Goal: Task Accomplishment & Management: Manage account settings

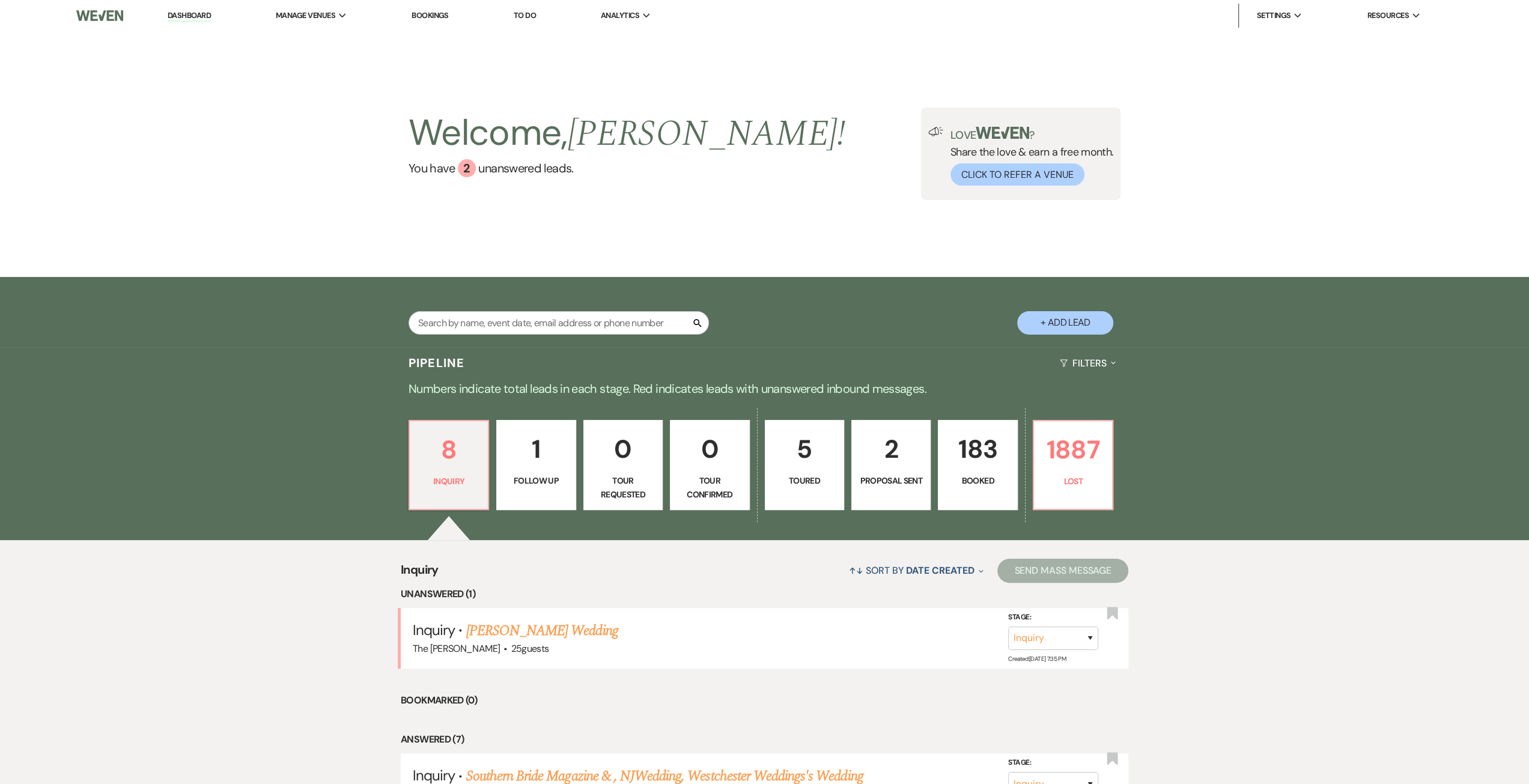
click at [924, 466] on link "2 Proposal Sent" at bounding box center [891, 465] width 79 height 90
select select "6"
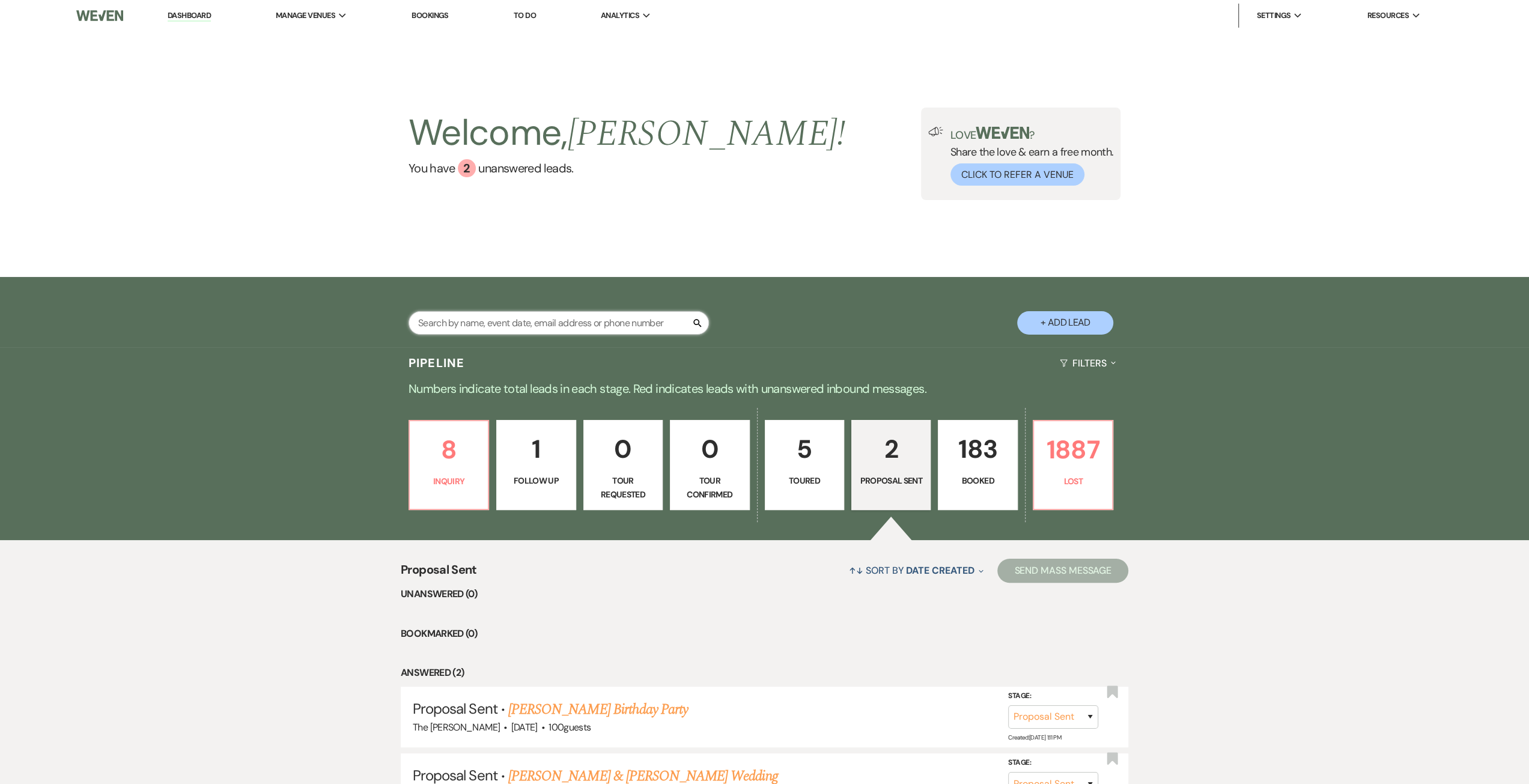
click at [654, 327] on input "text" at bounding box center [559, 322] width 301 height 23
type input "[PERSON_NAME]"
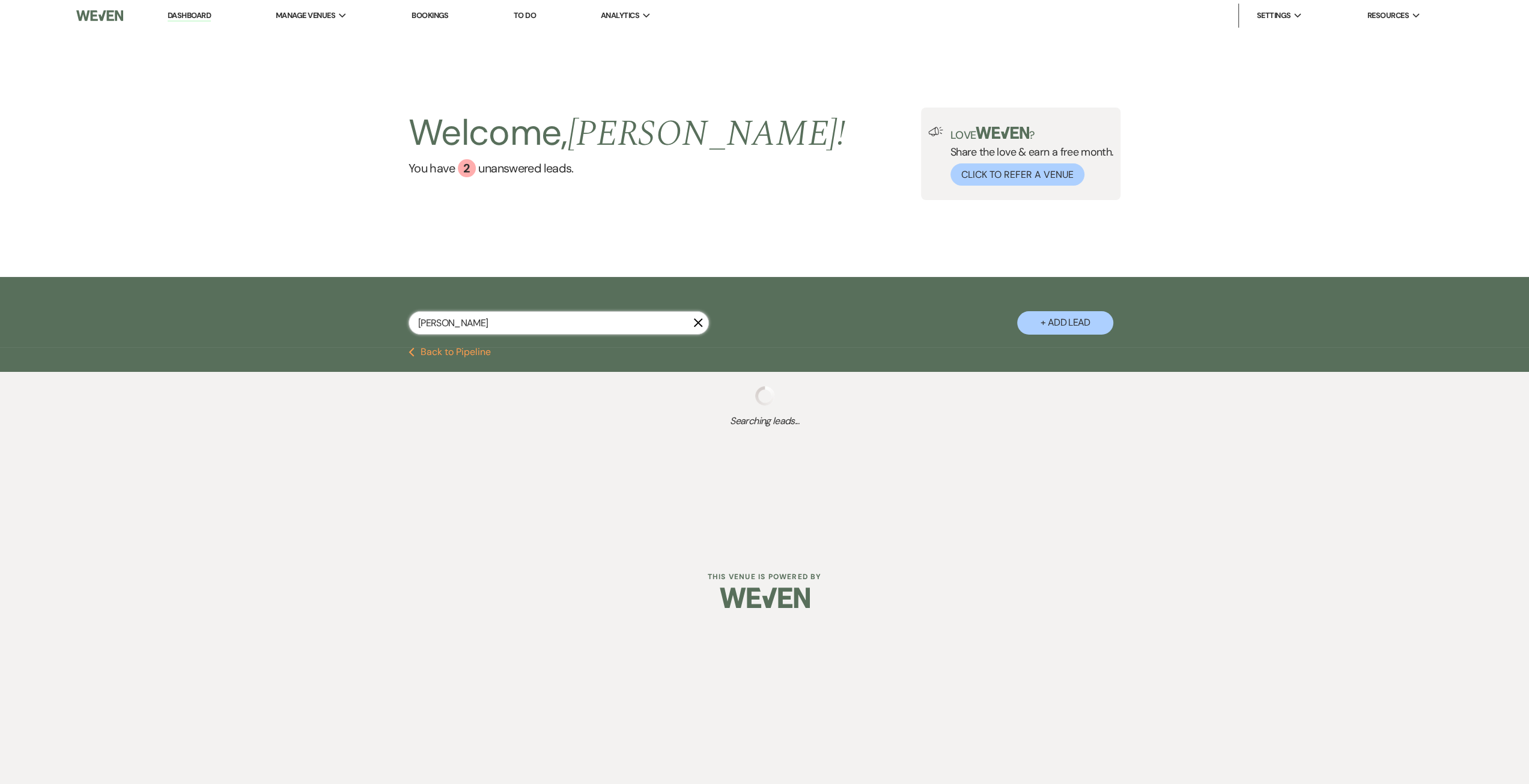
select select "8"
select select "9"
select select "8"
select select "5"
select select "8"
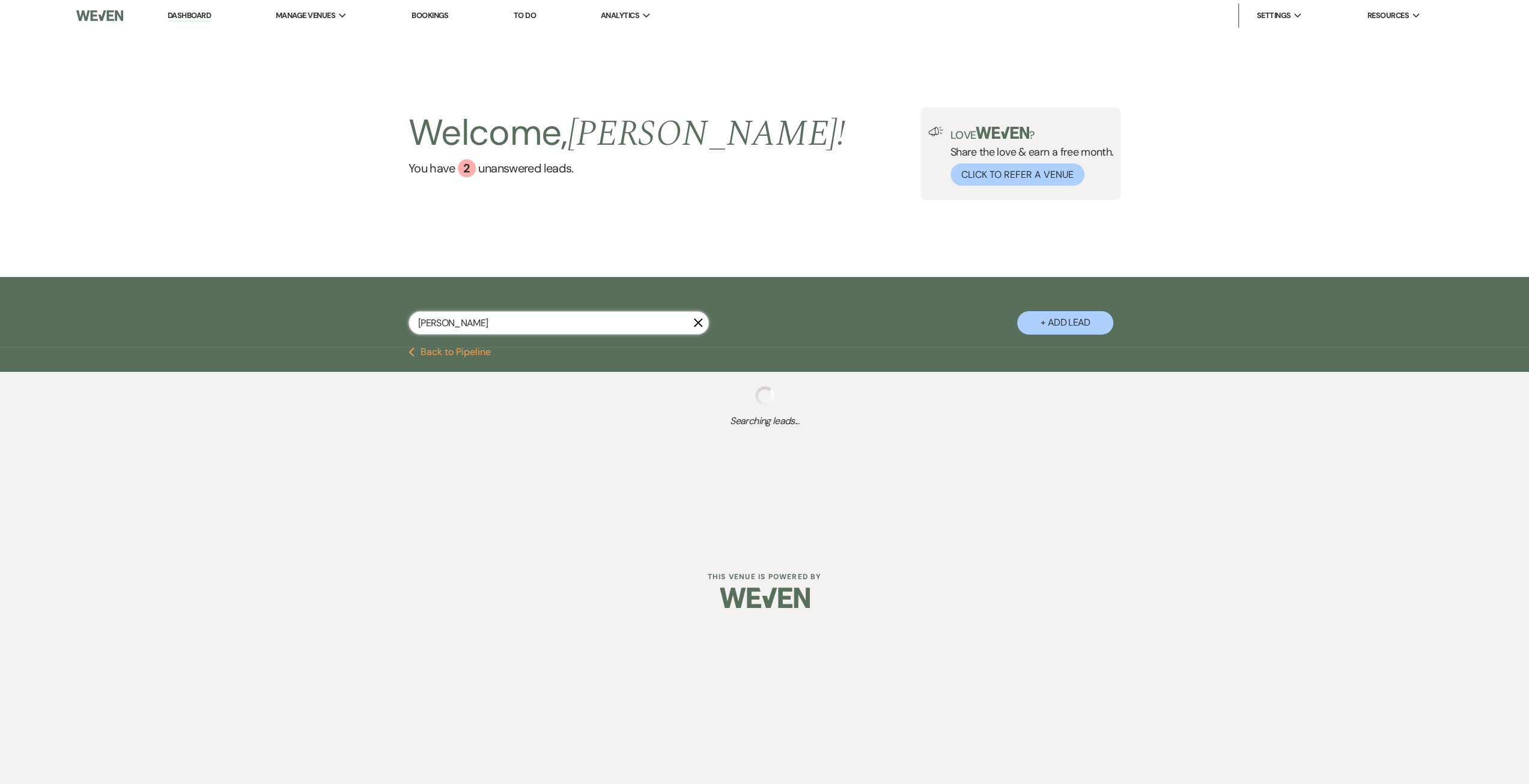
select select "5"
select select "8"
select select "5"
select select "8"
select select "5"
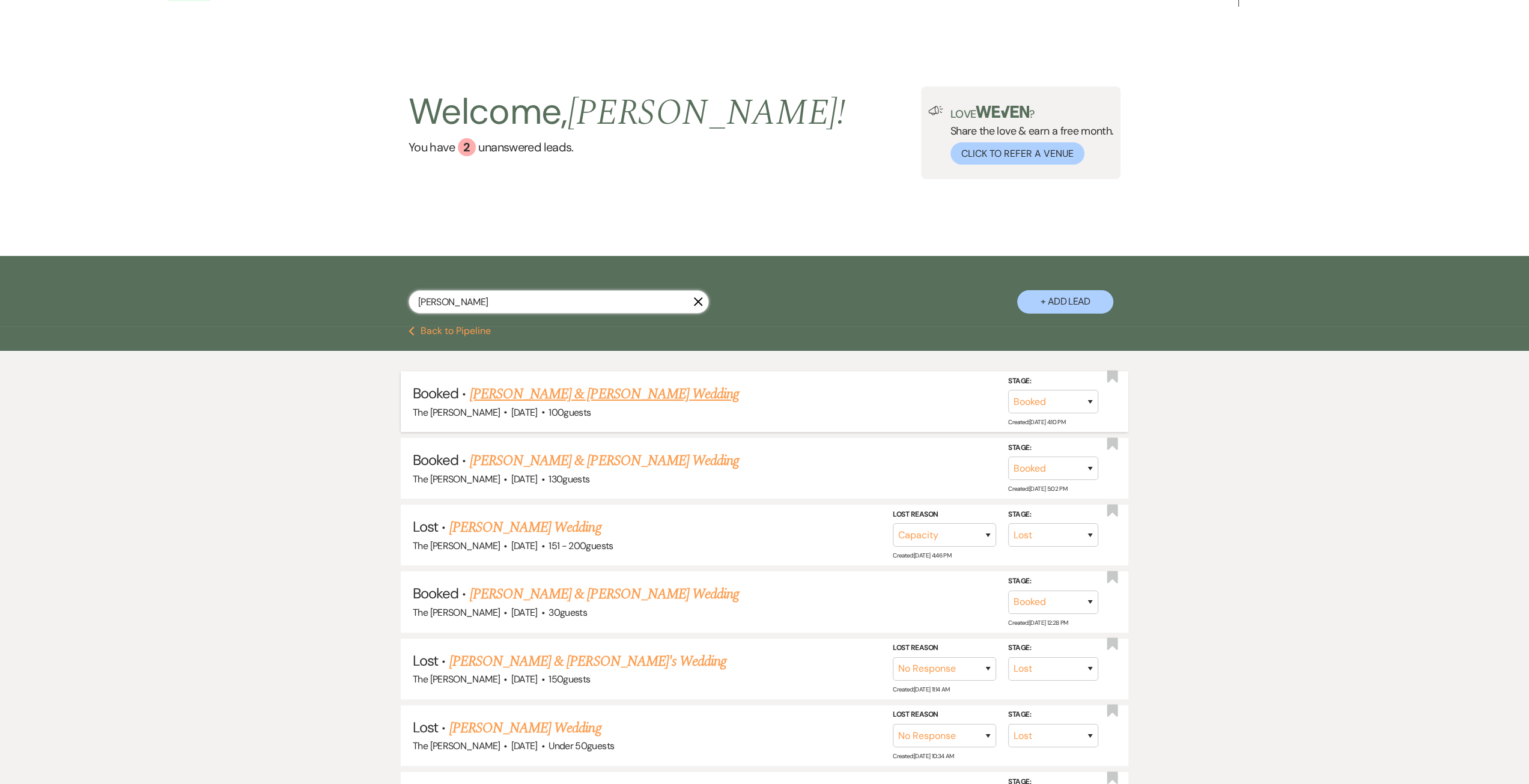
scroll to position [120, 0]
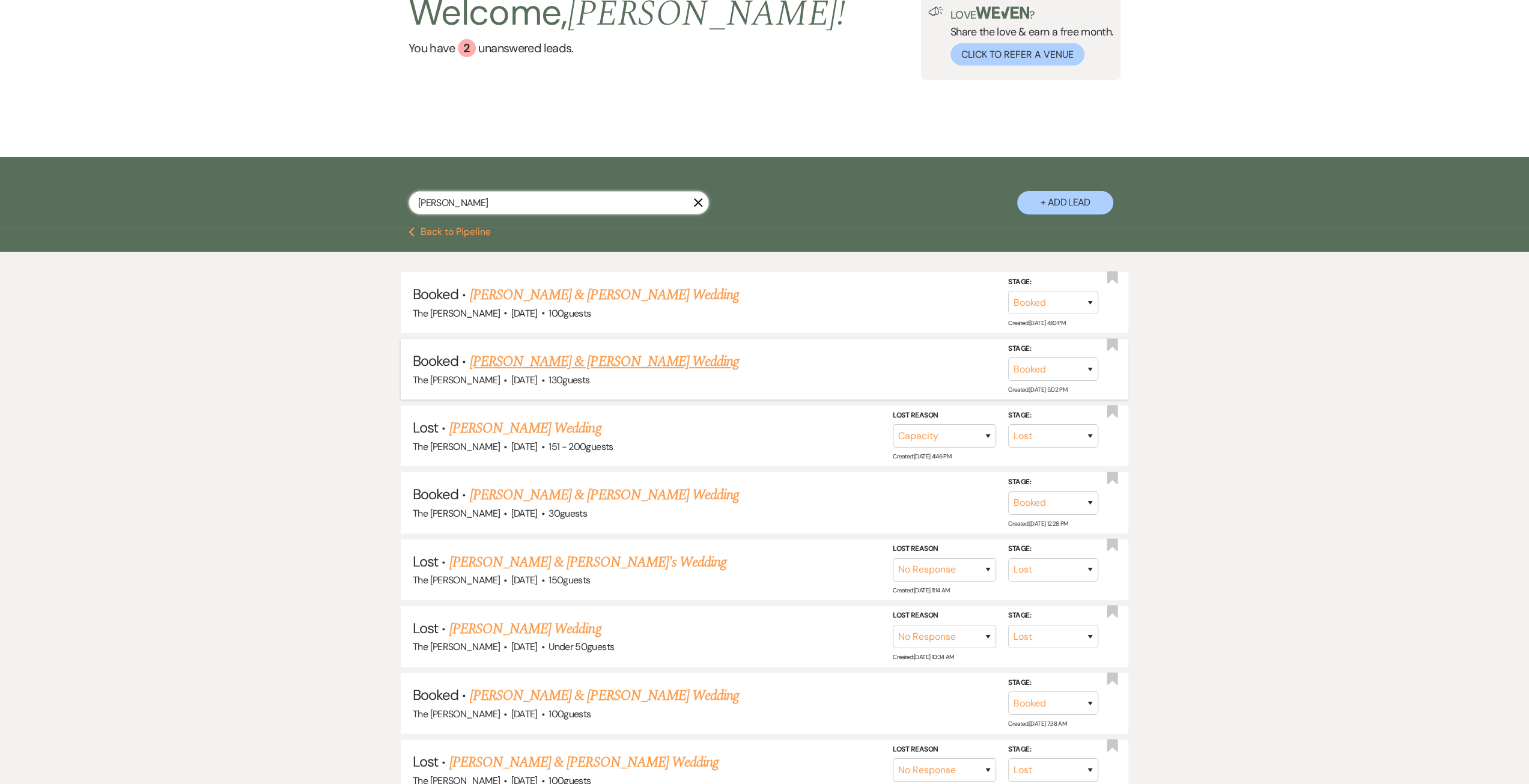
type input "[PERSON_NAME]"
click at [650, 365] on link "[PERSON_NAME] & [PERSON_NAME] Wedding" at bounding box center [605, 361] width 269 height 22
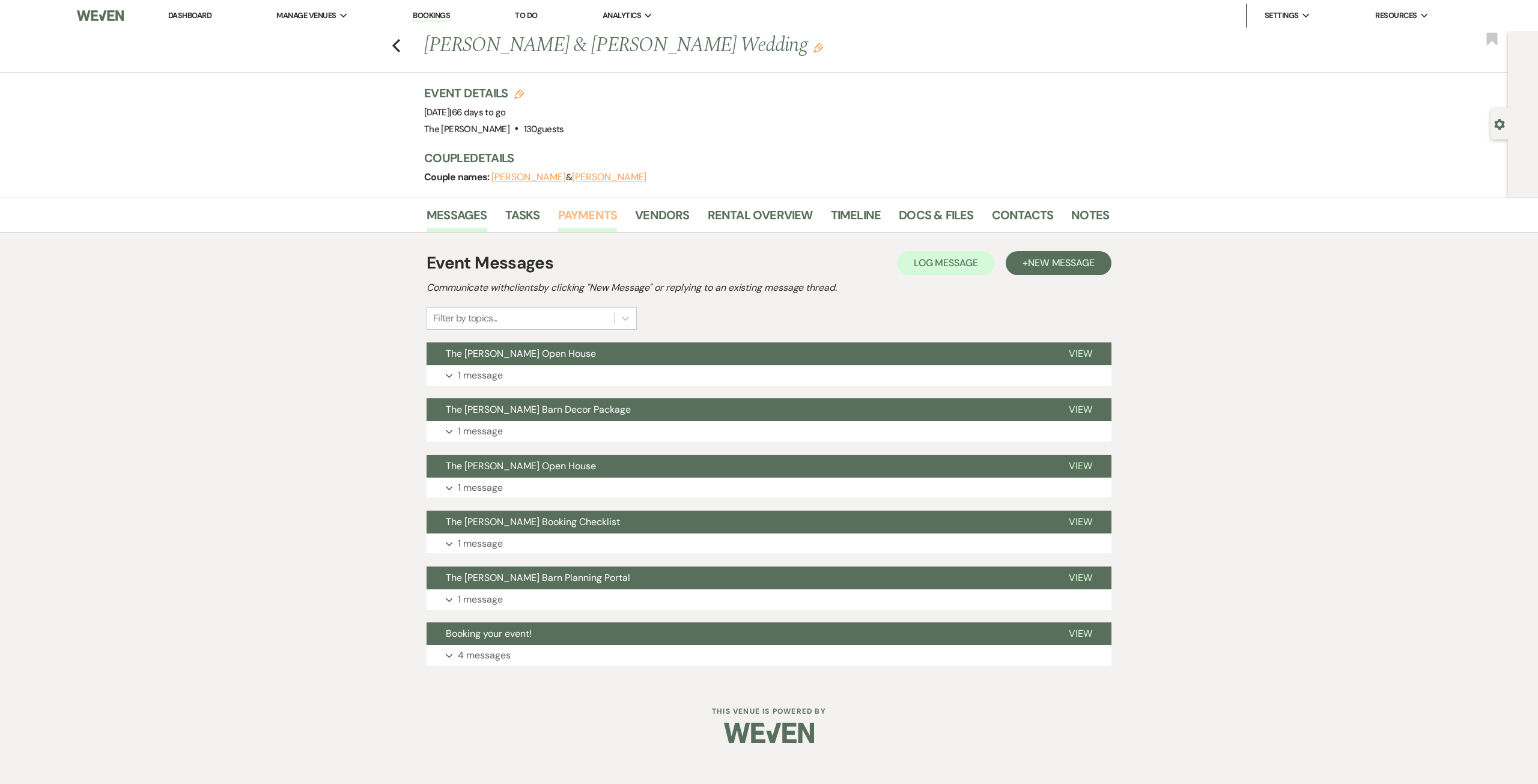
click at [598, 222] on link "Payments" at bounding box center [588, 218] width 60 height 27
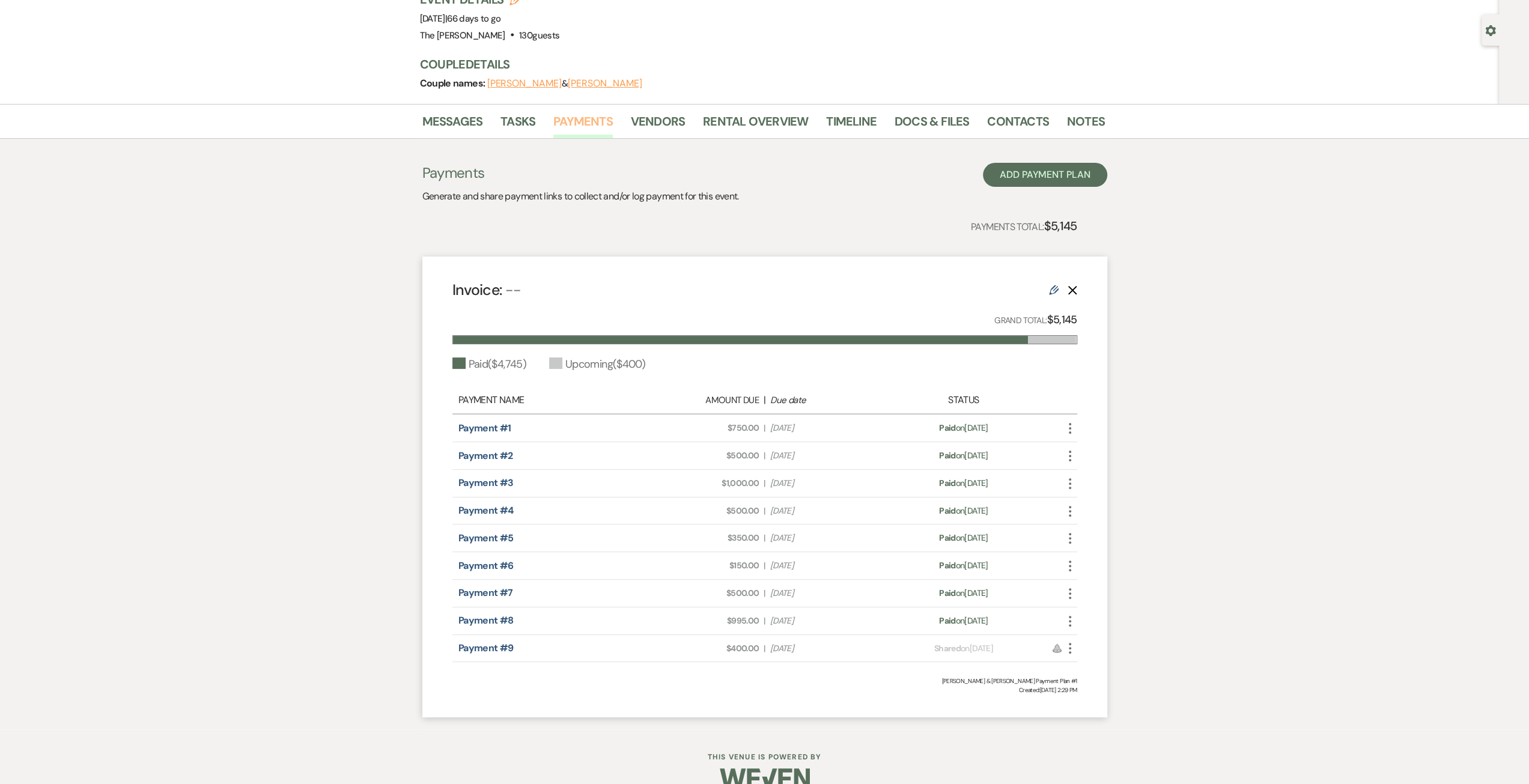
scroll to position [114, 0]
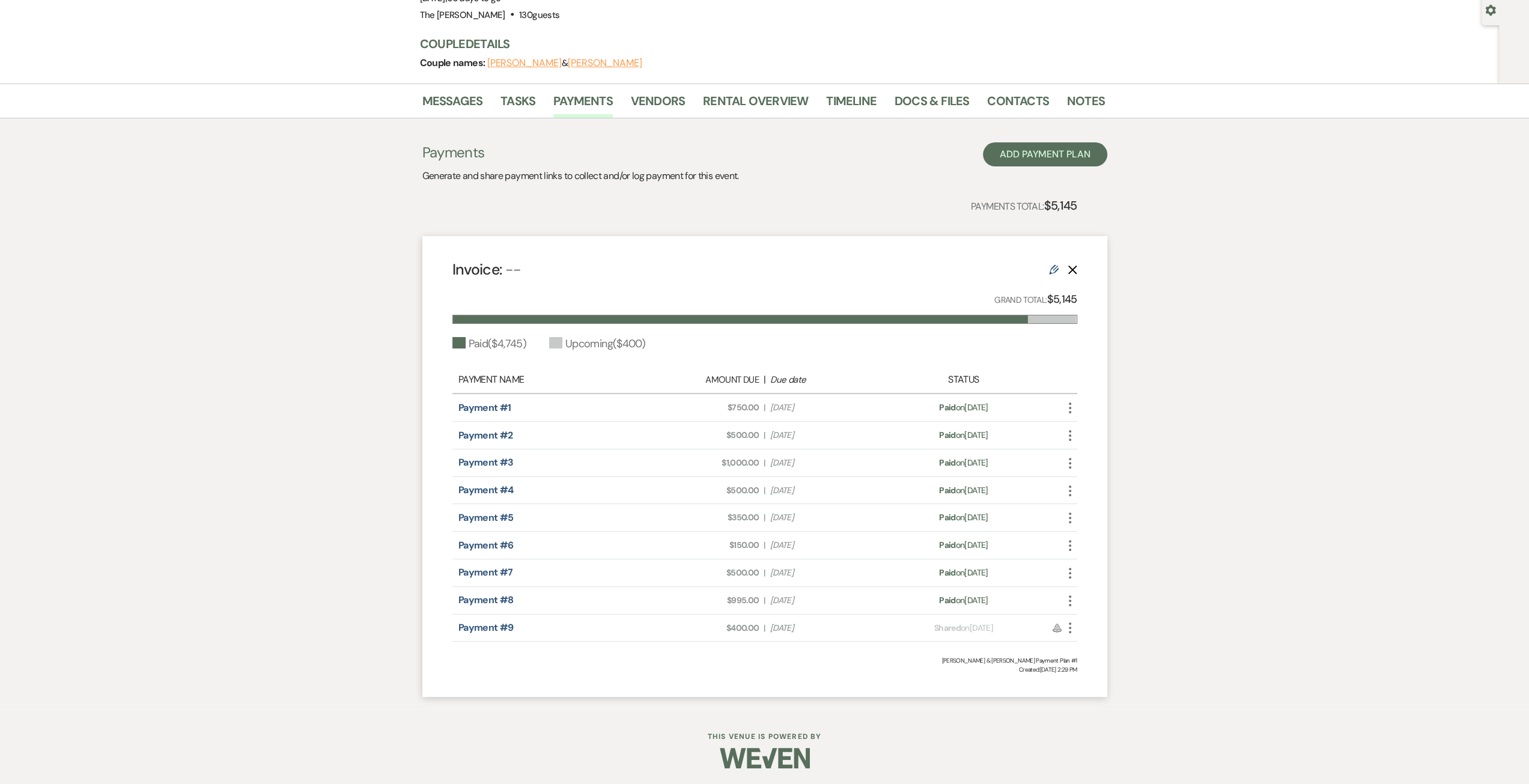
click at [1071, 570] on icon "More" at bounding box center [1070, 573] width 15 height 15
click at [1117, 662] on link "Pencil Edit" at bounding box center [1124, 657] width 122 height 20
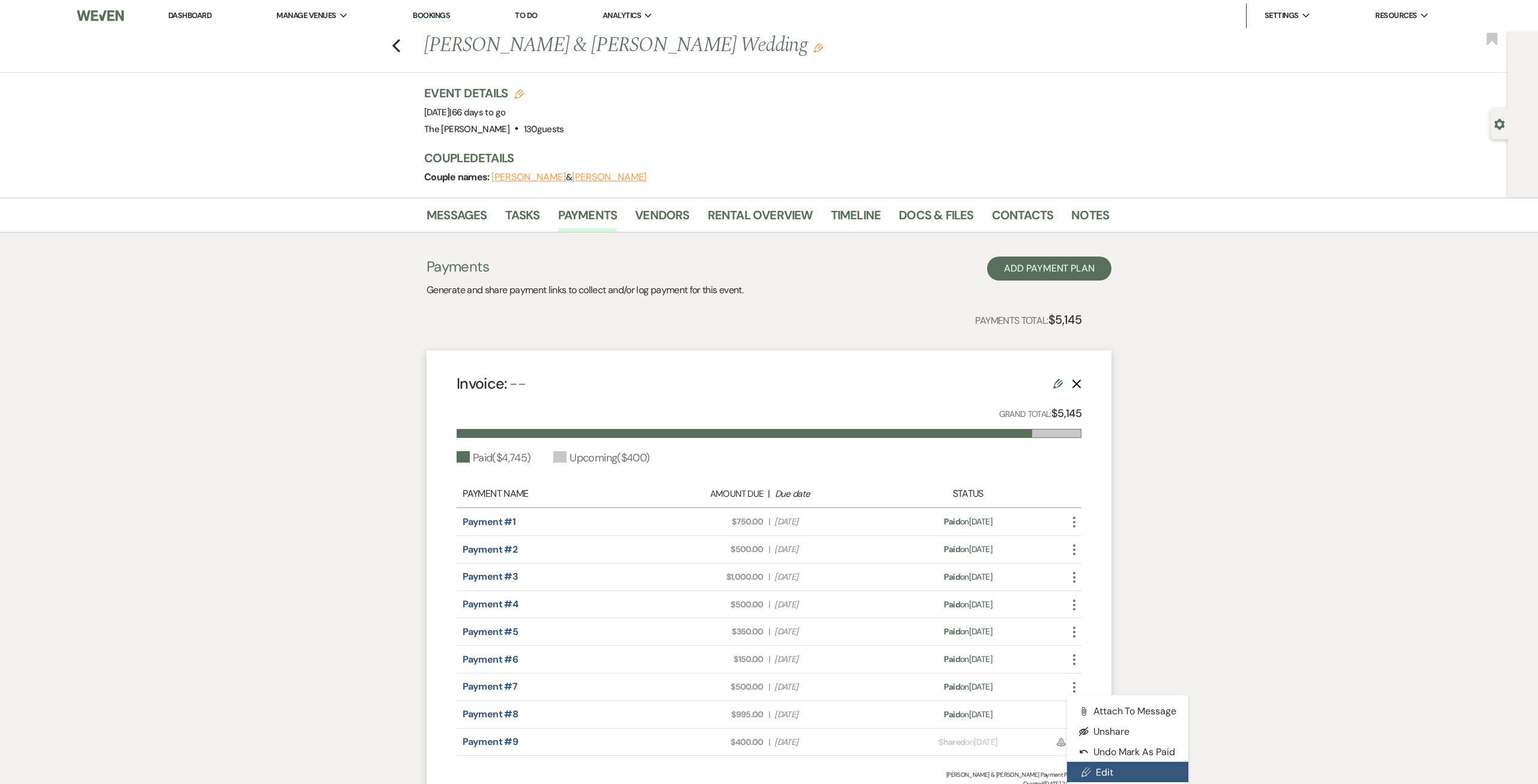
select select "1"
select select "false"
select select "1"
select select "false"
select select "1"
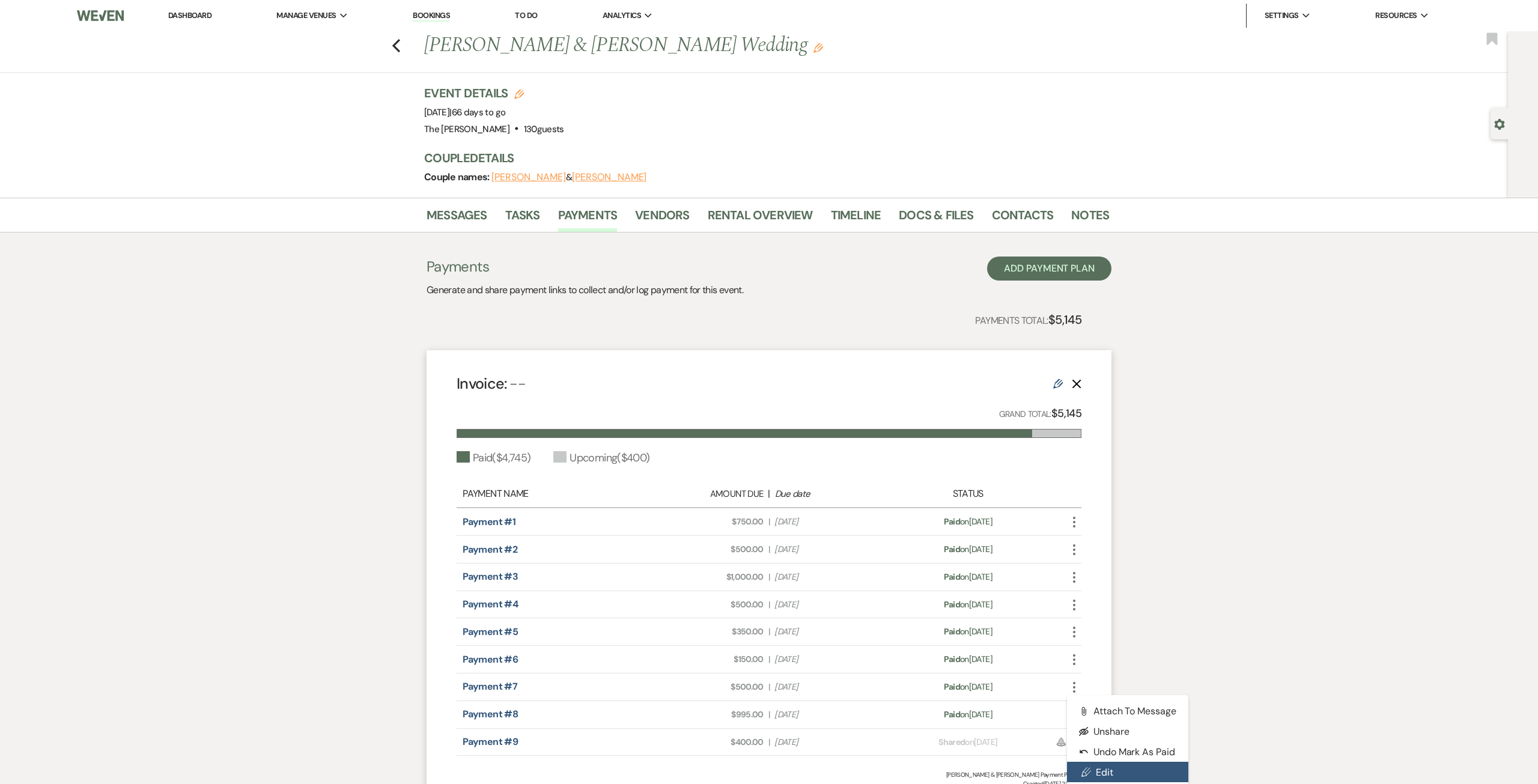
select select "true"
select select "2"
select select "flat"
select select "true"
select select "client"
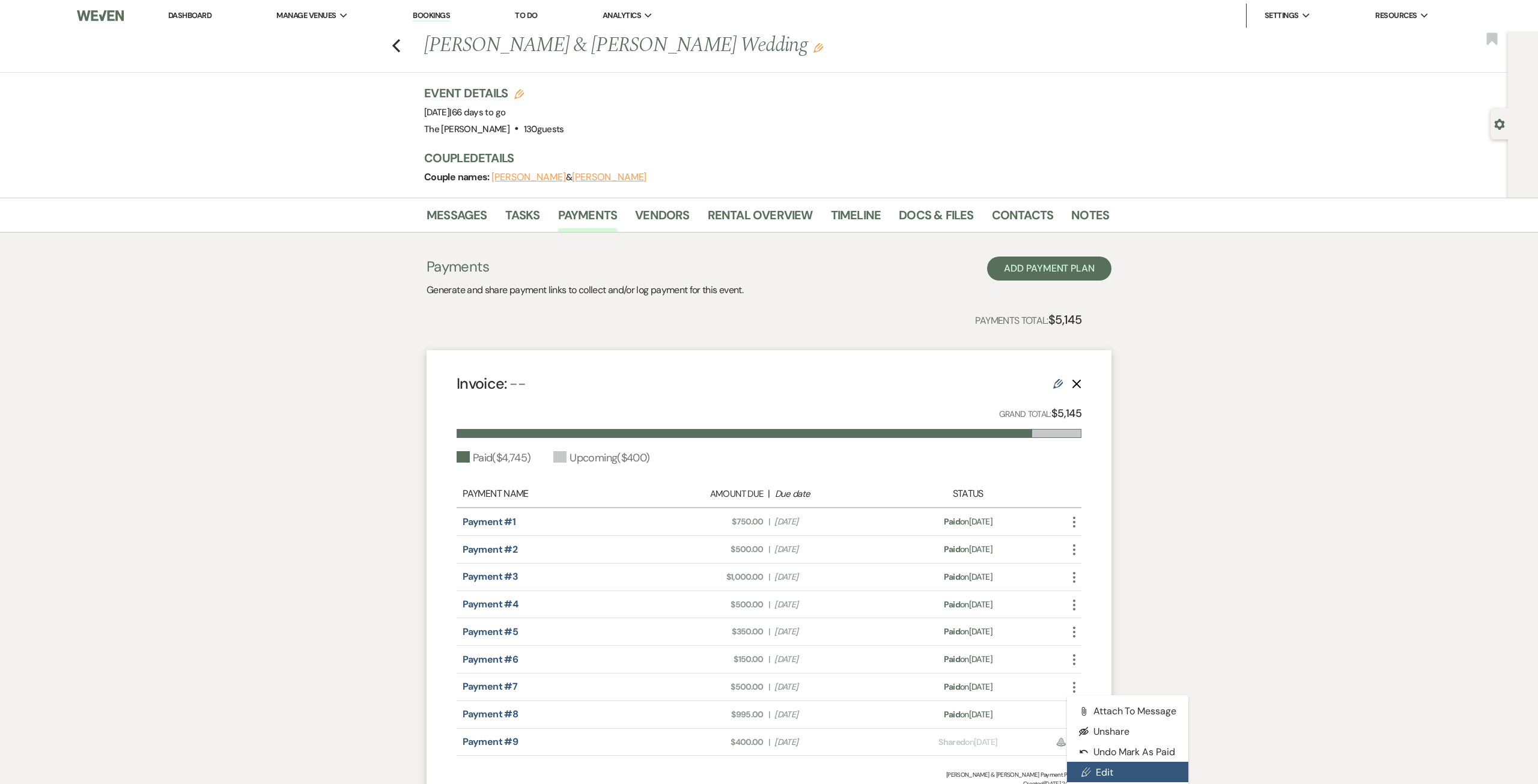
select select "days"
select select "1"
select select "true"
select select "1"
select select "true"
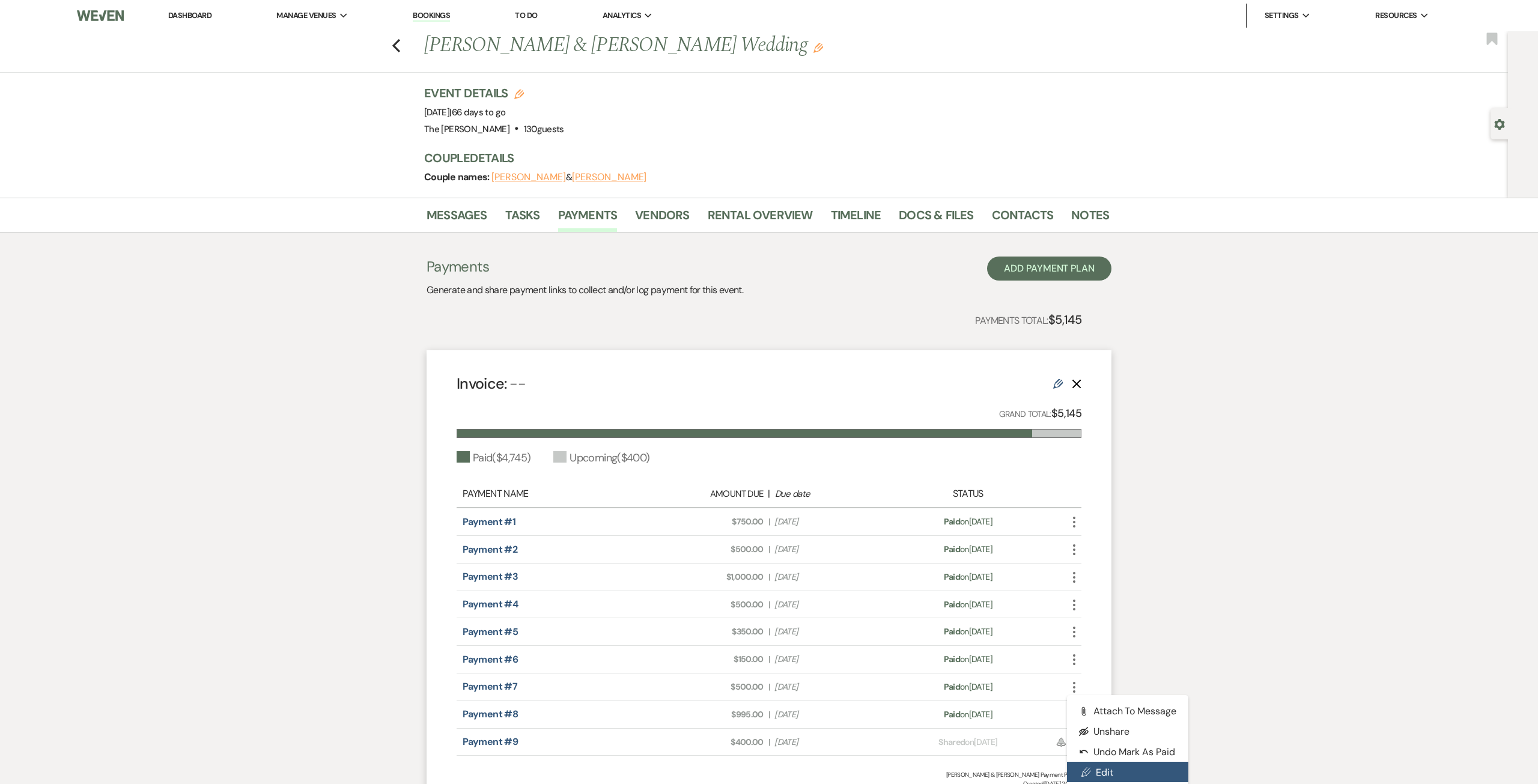
select select "1"
select select "true"
select select "1"
select select "false"
select select "1"
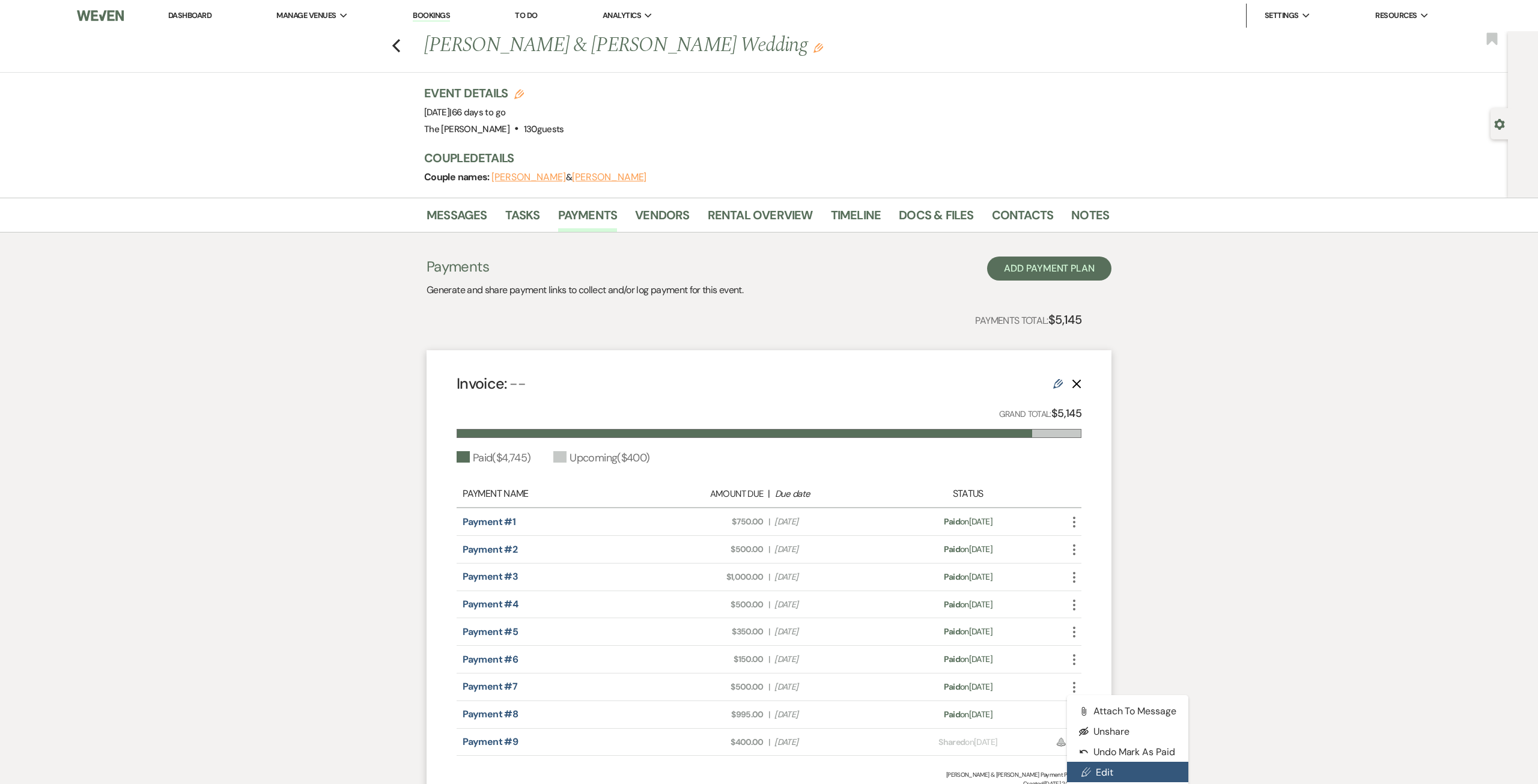
select select "true"
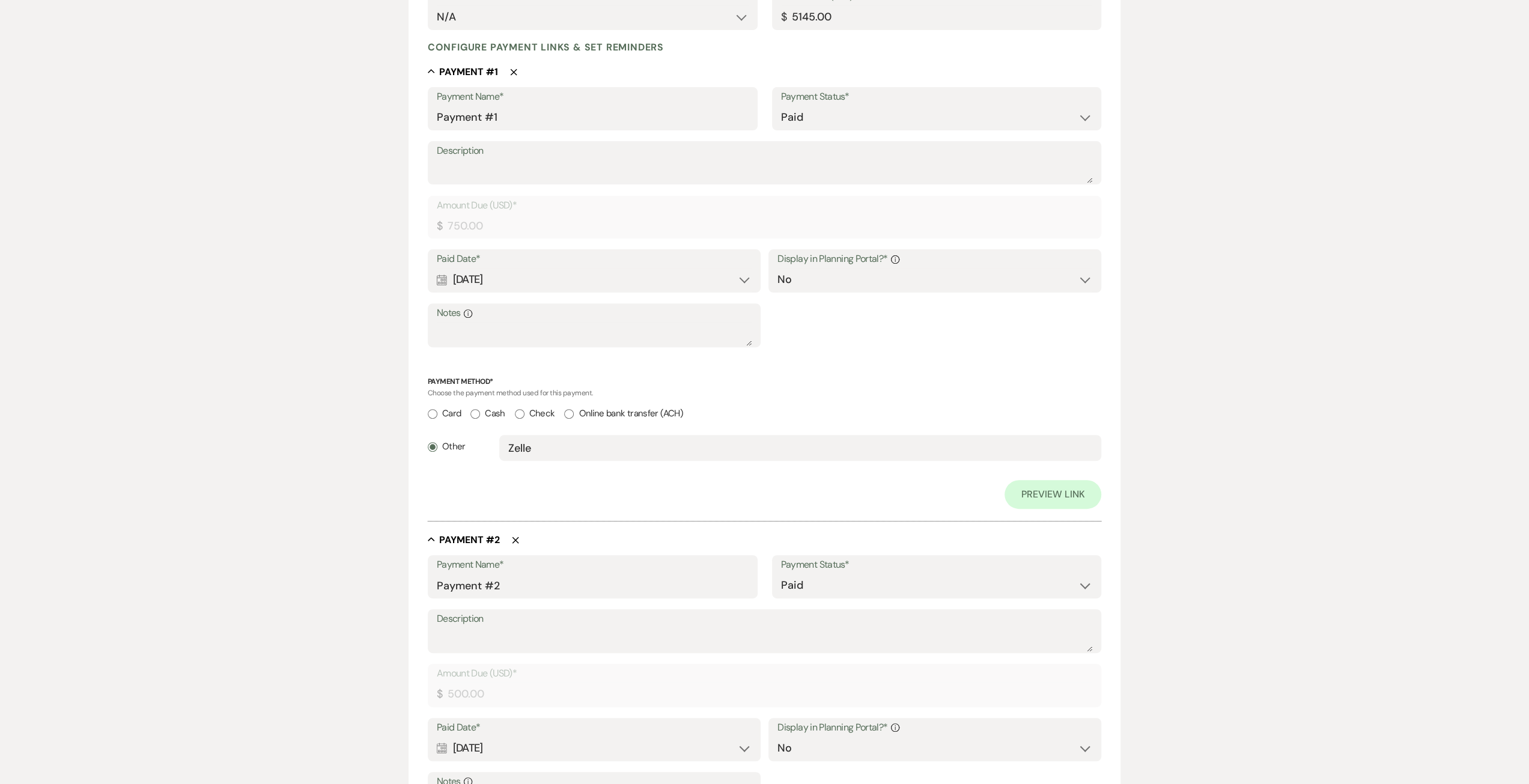
scroll to position [240, 0]
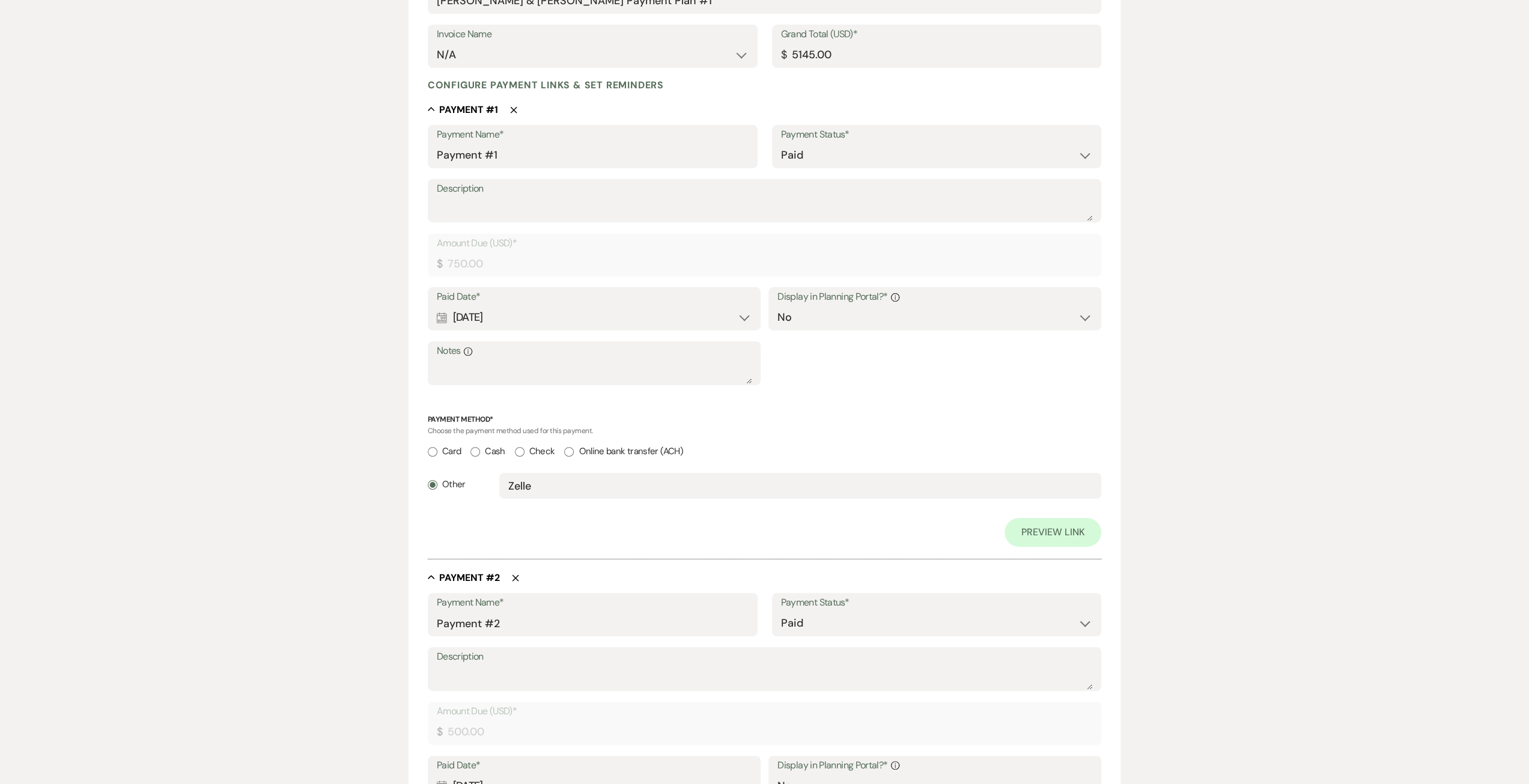
click at [512, 321] on div "Calendar [DATE] Expand" at bounding box center [594, 317] width 315 height 23
click at [602, 359] on icon "Next" at bounding box center [605, 357] width 6 height 7
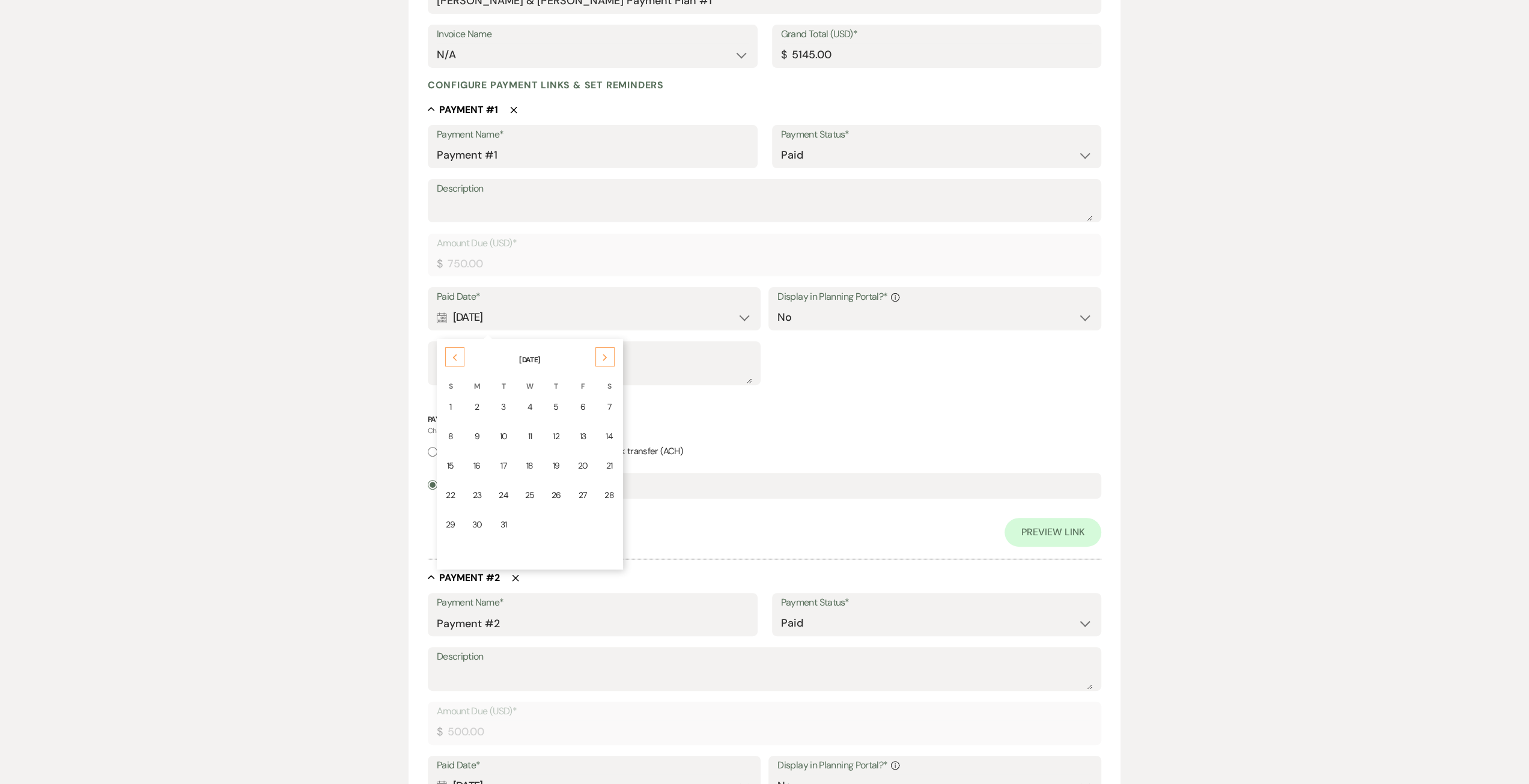
click at [602, 359] on icon "Next" at bounding box center [605, 357] width 6 height 7
click at [602, 359] on div "Next" at bounding box center [603, 357] width 19 height 19
click at [602, 359] on icon "Next" at bounding box center [605, 357] width 6 height 7
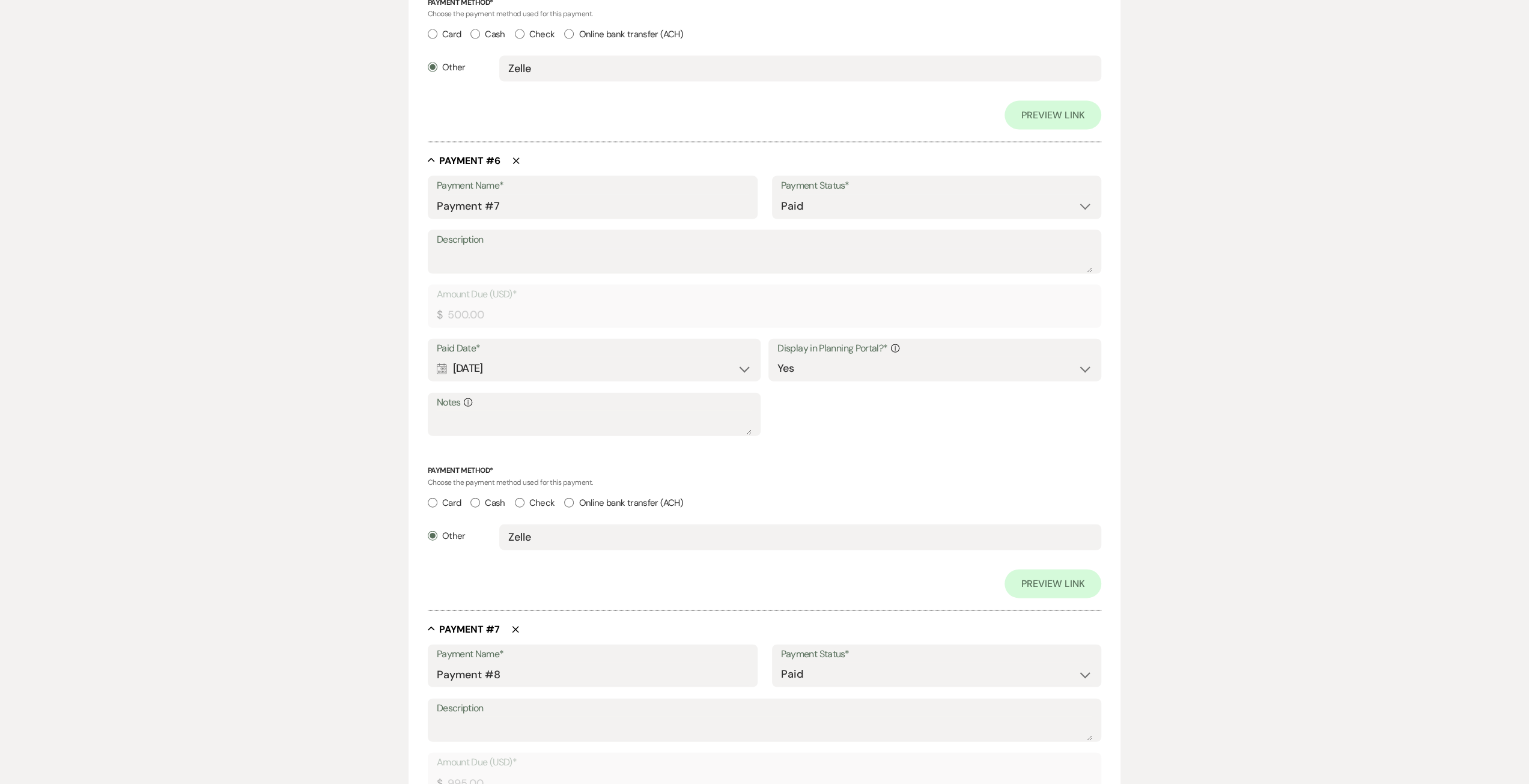
scroll to position [2582, 0]
click at [539, 364] on div "Calendar [DATE] Expand" at bounding box center [594, 364] width 315 height 23
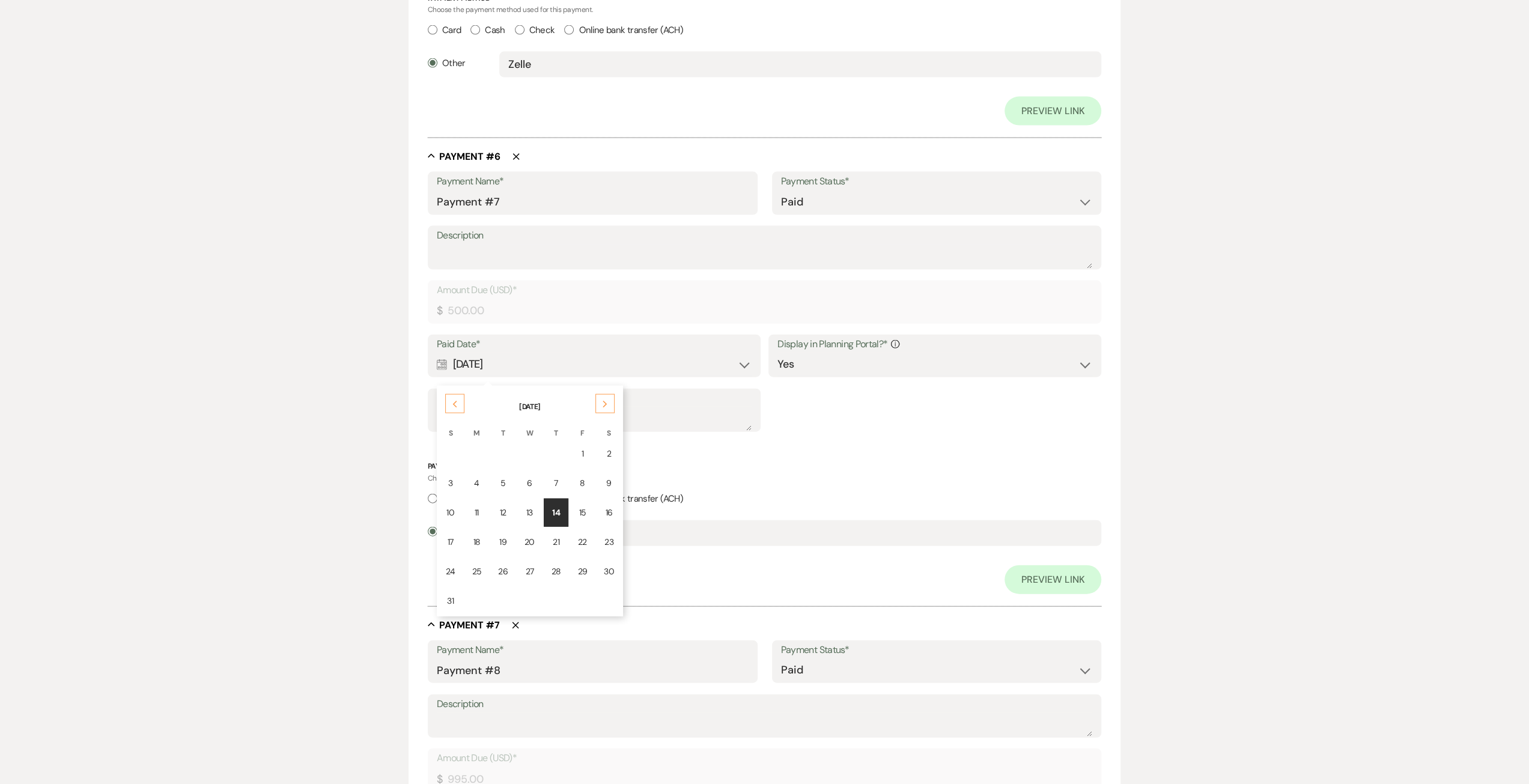
click at [457, 407] on div "Previous" at bounding box center [455, 404] width 19 height 19
click at [534, 506] on td "14" at bounding box center [530, 512] width 25 height 28
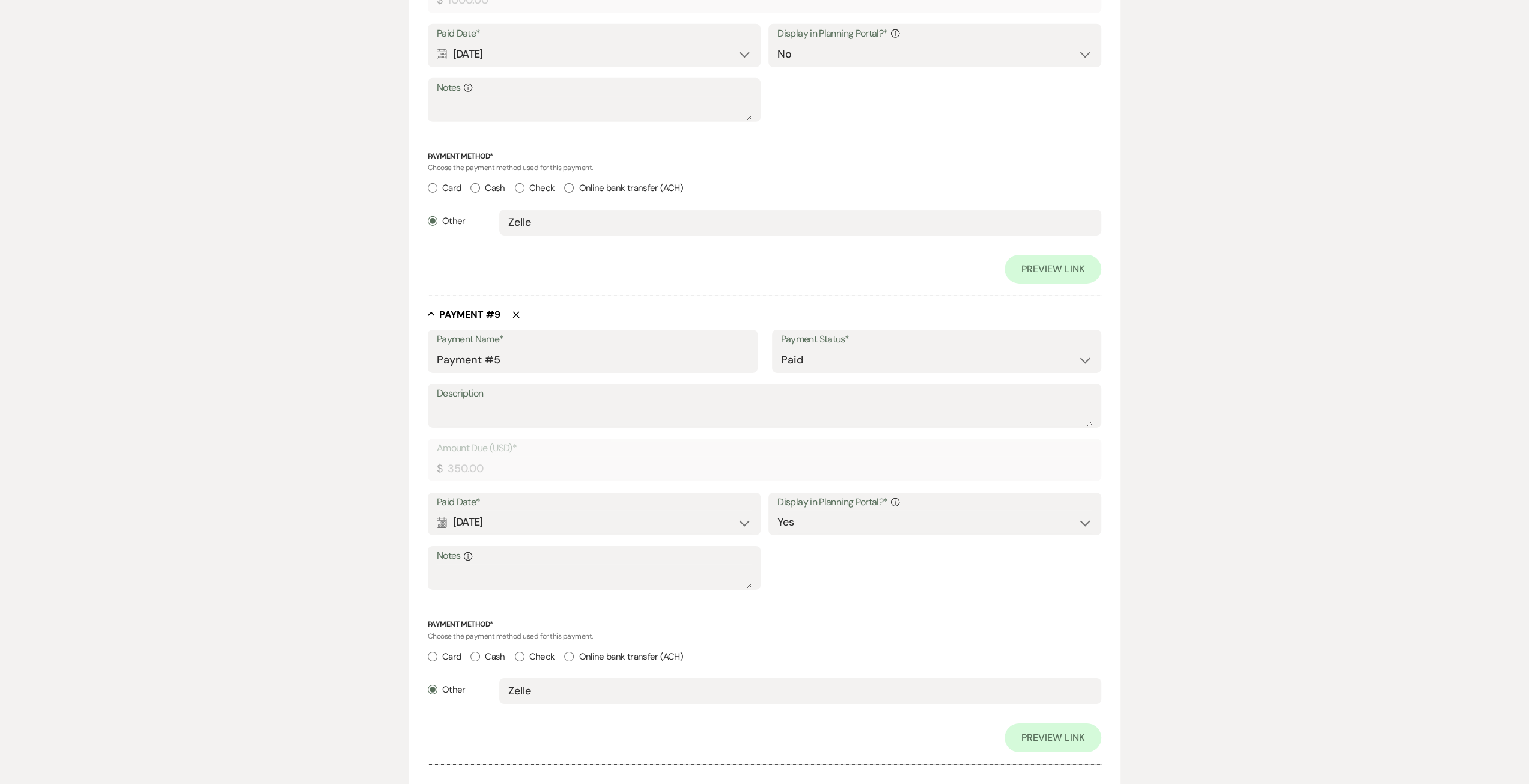
scroll to position [3953, 0]
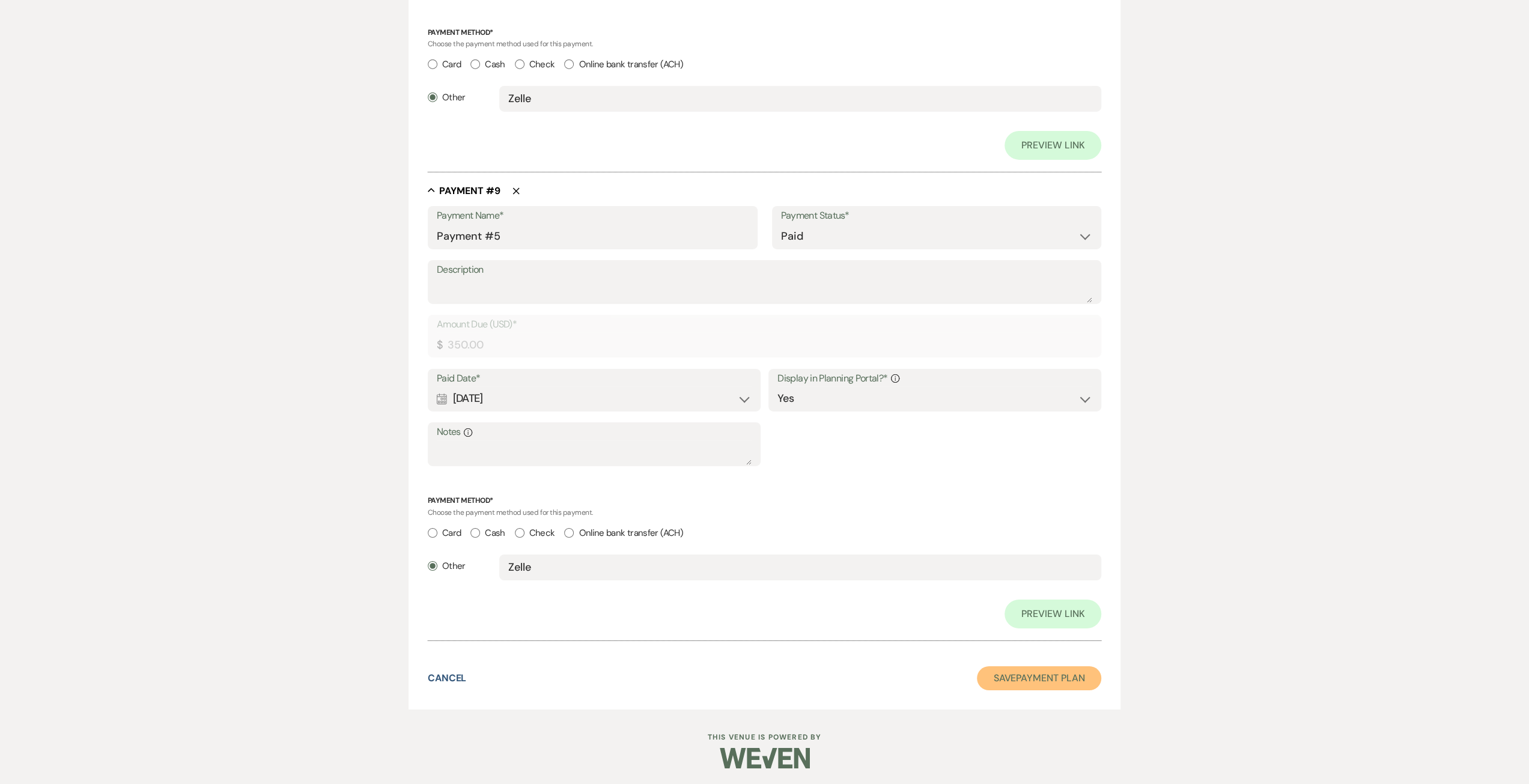
click at [1016, 678] on button "Save Payment Plan" at bounding box center [1039, 678] width 125 height 24
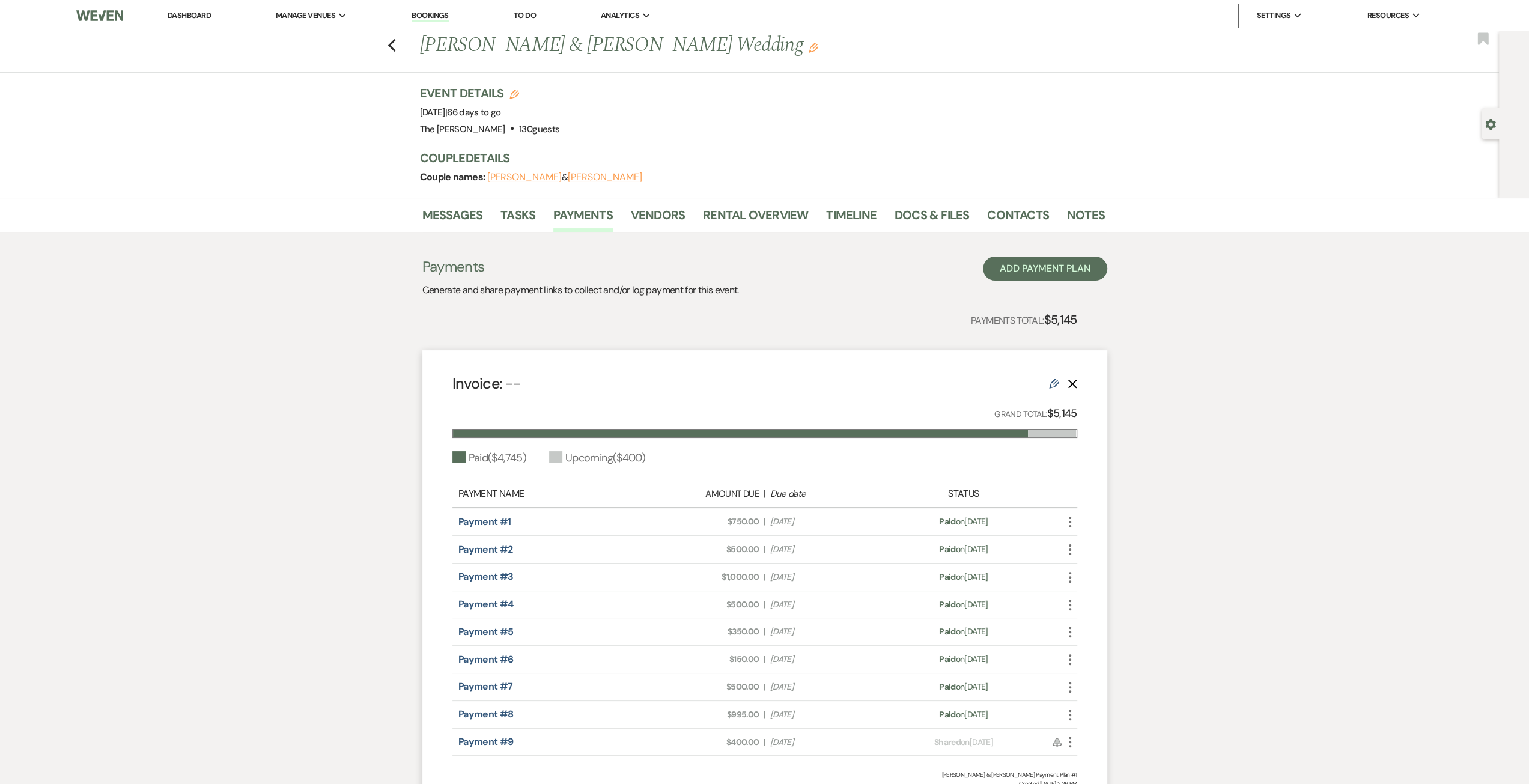
click at [202, 9] on li "Dashboard" at bounding box center [189, 15] width 56 height 24
click at [202, 13] on link "Dashboard" at bounding box center [189, 15] width 44 height 10
